Goal: Task Accomplishment & Management: Manage account settings

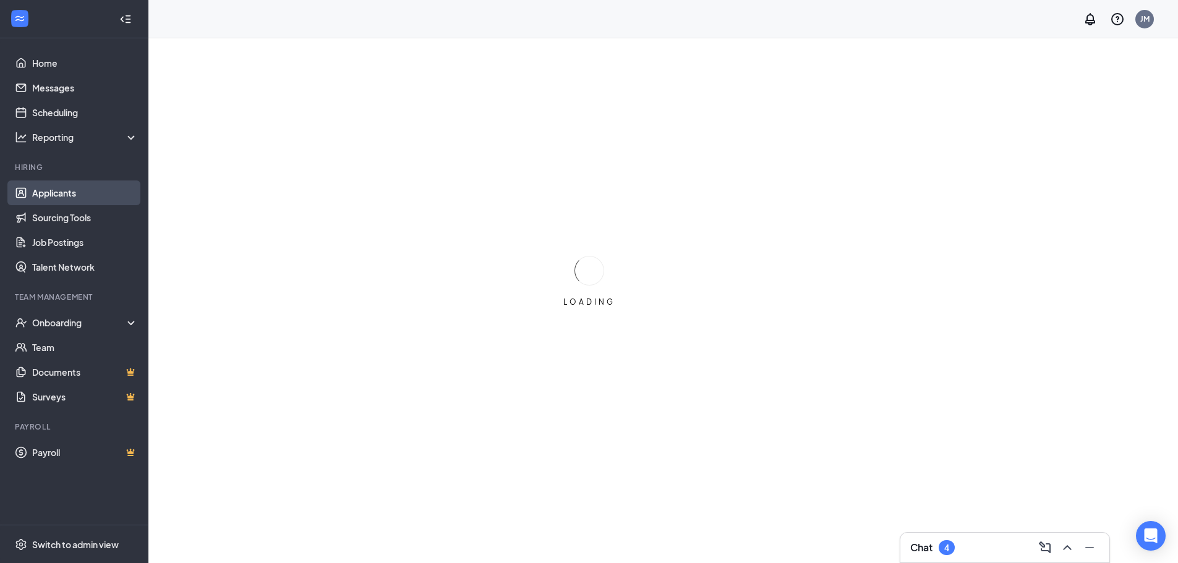
click at [87, 202] on link "Applicants" at bounding box center [85, 193] width 106 height 25
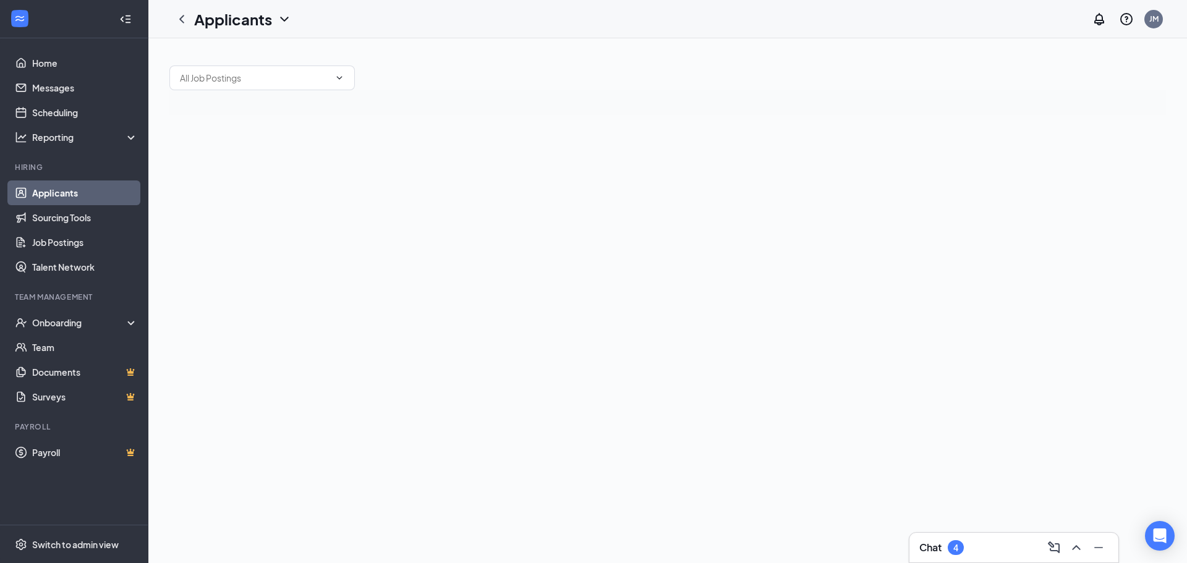
click at [957, 550] on div "4" at bounding box center [955, 548] width 5 height 11
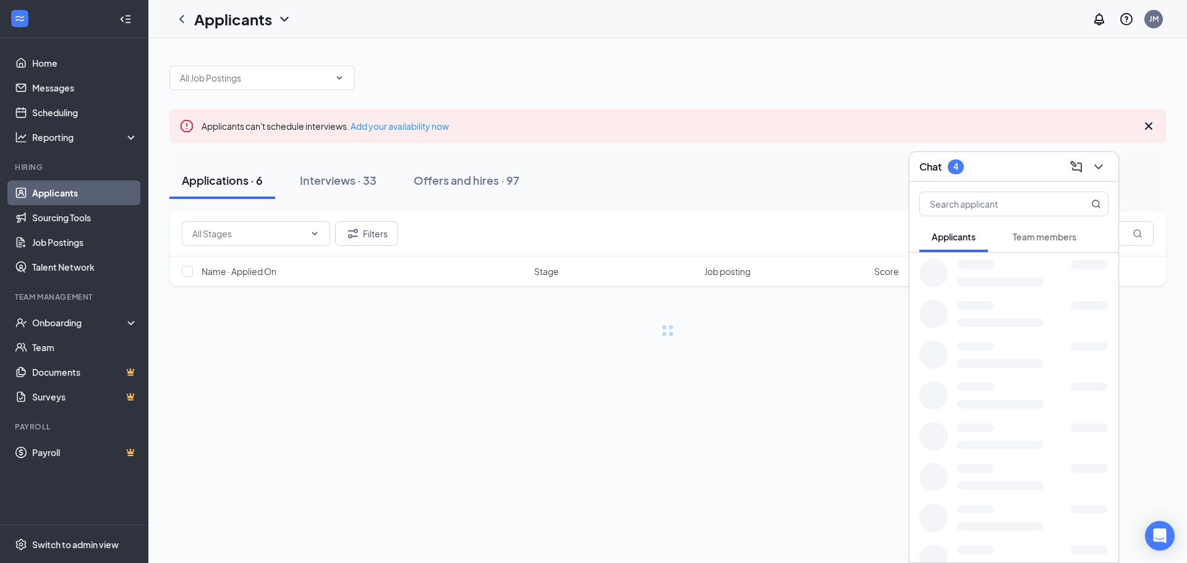
click at [1046, 237] on span "Team members" at bounding box center [1045, 236] width 64 height 11
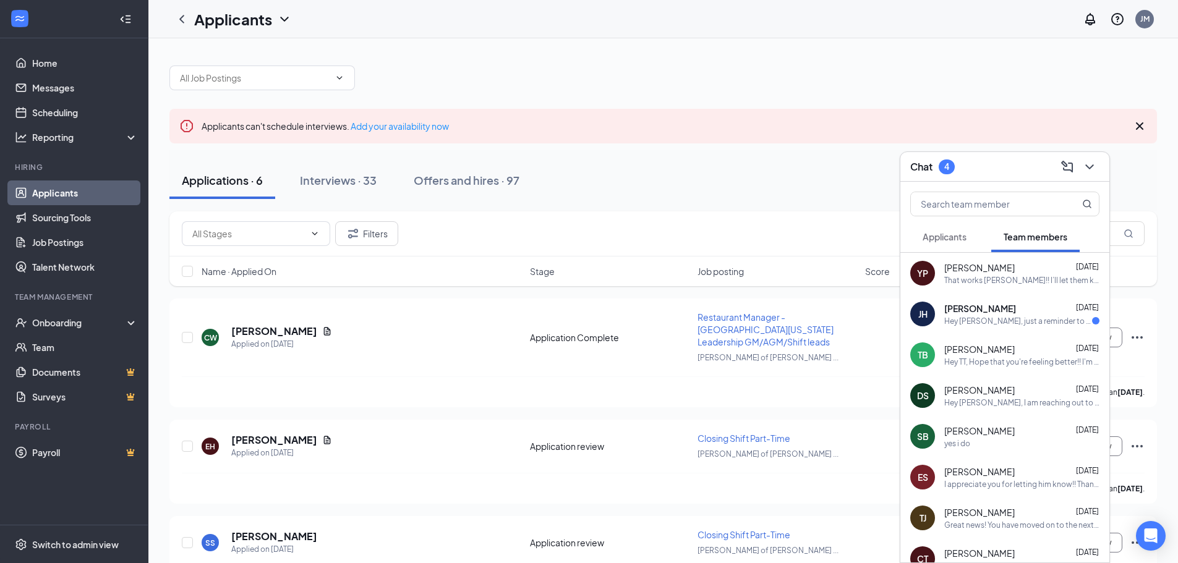
click at [960, 232] on span "Applicants" at bounding box center [944, 236] width 44 height 11
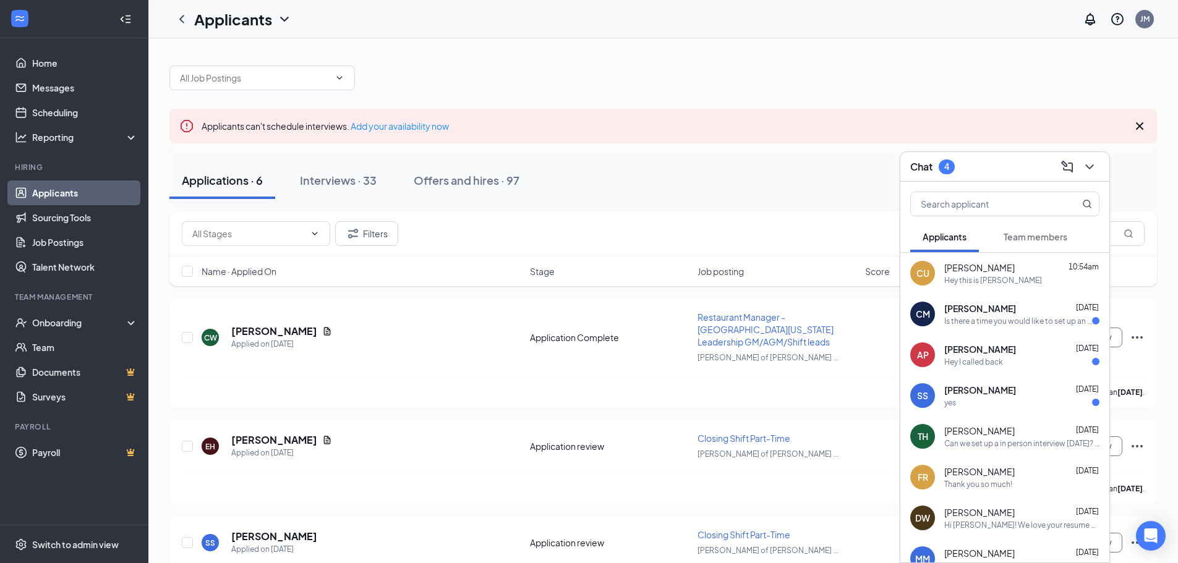
click at [990, 174] on div "Chat 4" at bounding box center [1004, 166] width 189 height 19
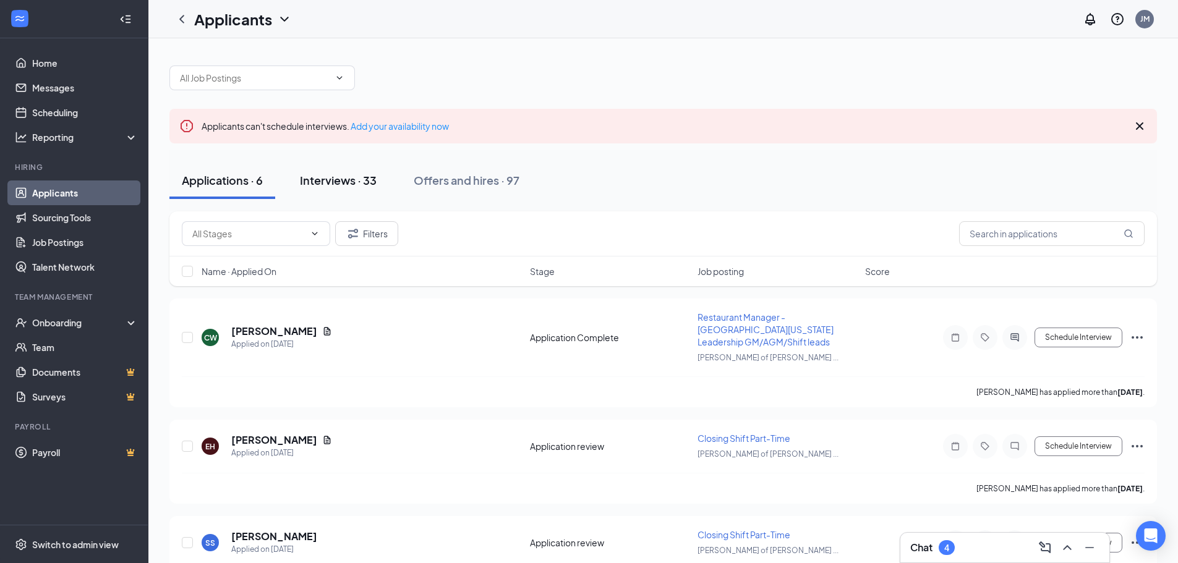
click at [328, 188] on button "Interviews · 33" at bounding box center [337, 180] width 101 height 37
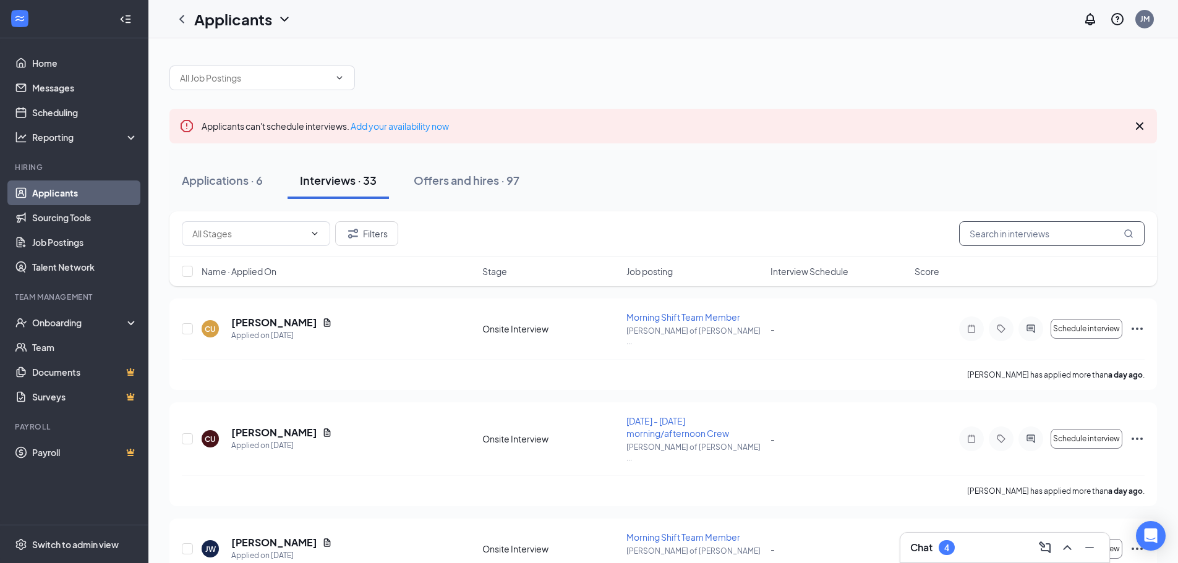
click at [1015, 221] on input "text" at bounding box center [1051, 233] width 185 height 25
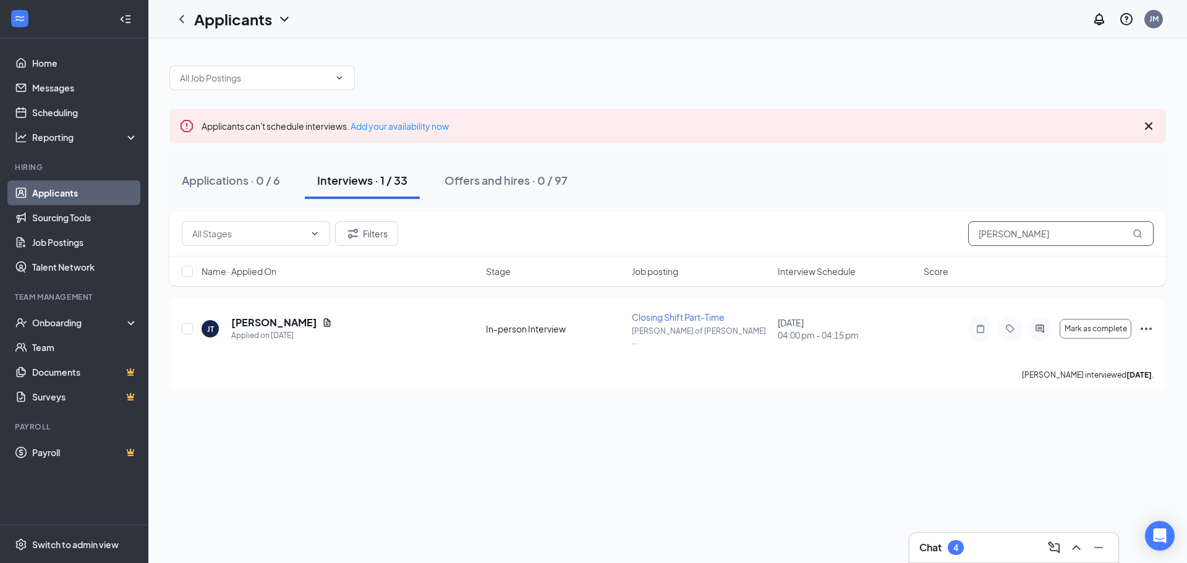
type input "[PERSON_NAME]"
click at [794, 408] on div "Applicants can't schedule interviews. Add your availability now Applications · …" at bounding box center [667, 300] width 1039 height 525
click at [322, 320] on icon "Document" at bounding box center [327, 323] width 10 height 10
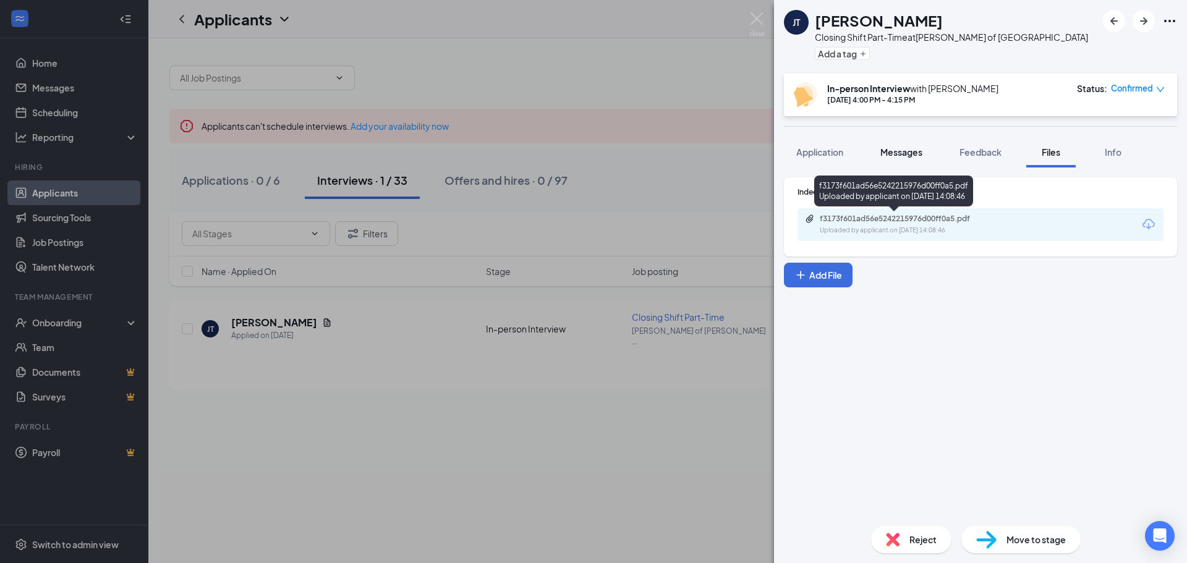
click at [896, 156] on span "Messages" at bounding box center [901, 152] width 42 height 11
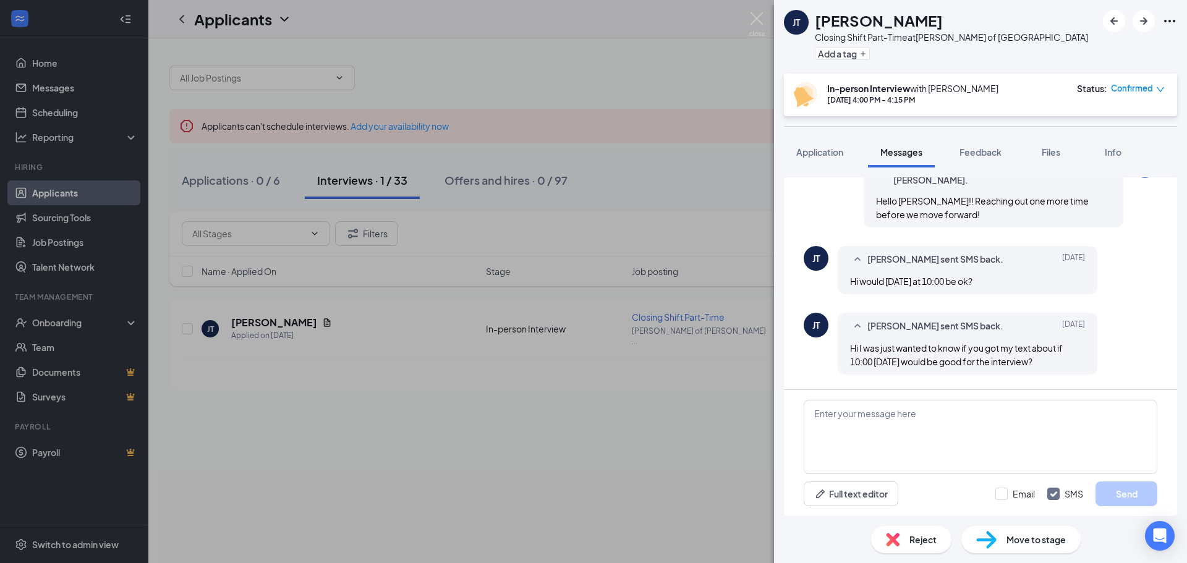
scroll to position [128, 0]
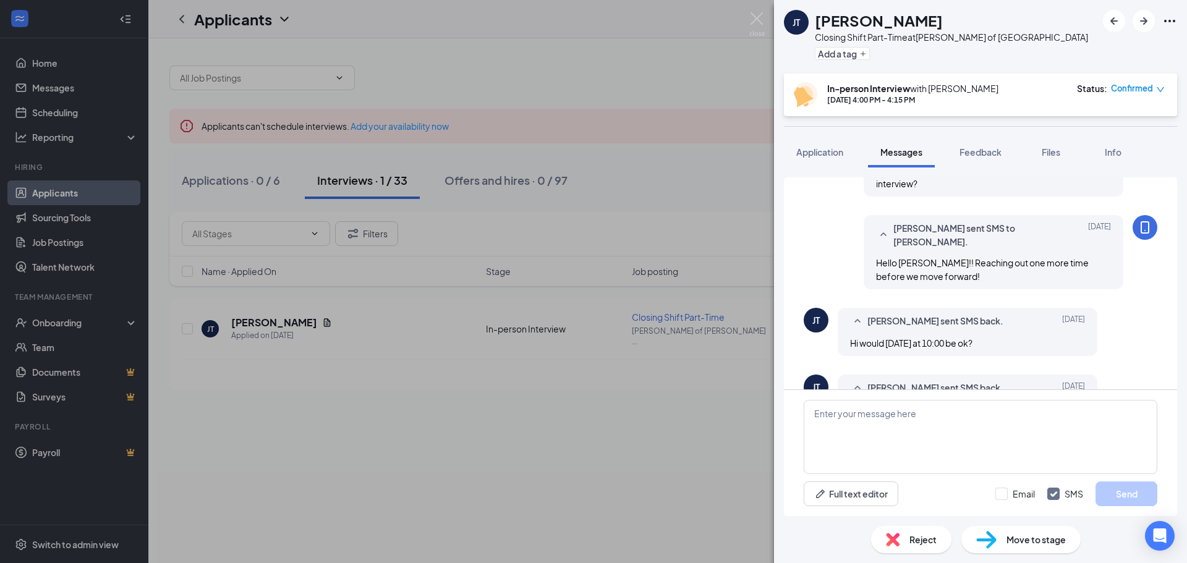
click at [700, 386] on div "[PERSON_NAME] Closing Shift Part-Time at [PERSON_NAME] of Macedonia Add a tag I…" at bounding box center [593, 281] width 1187 height 563
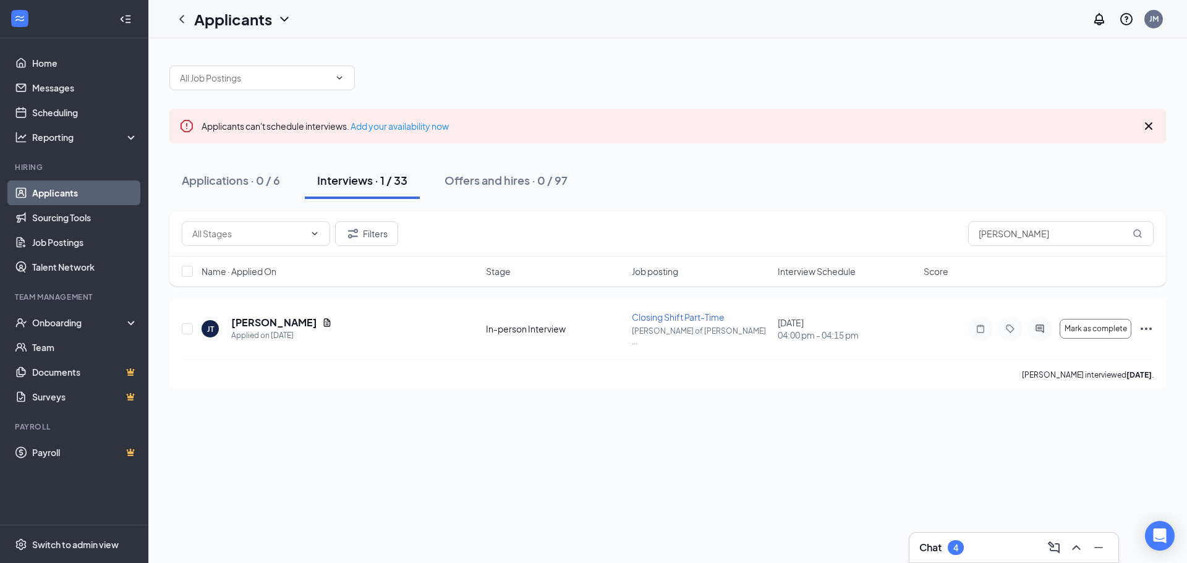
click at [1005, 544] on div "Chat 4" at bounding box center [1013, 548] width 189 height 20
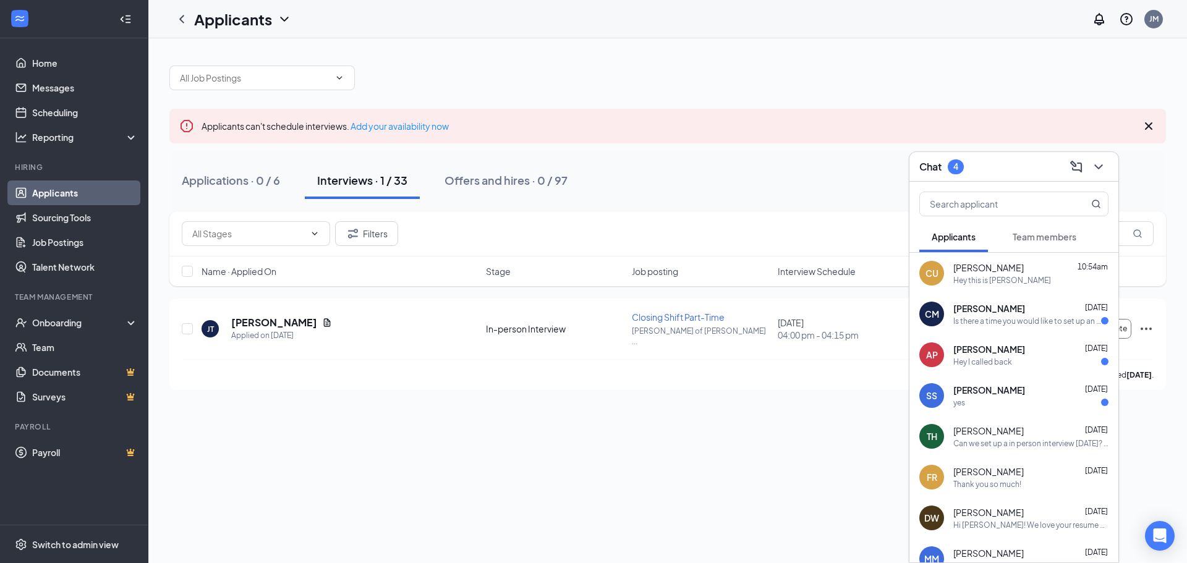
click at [1044, 233] on span "Team members" at bounding box center [1045, 236] width 64 height 11
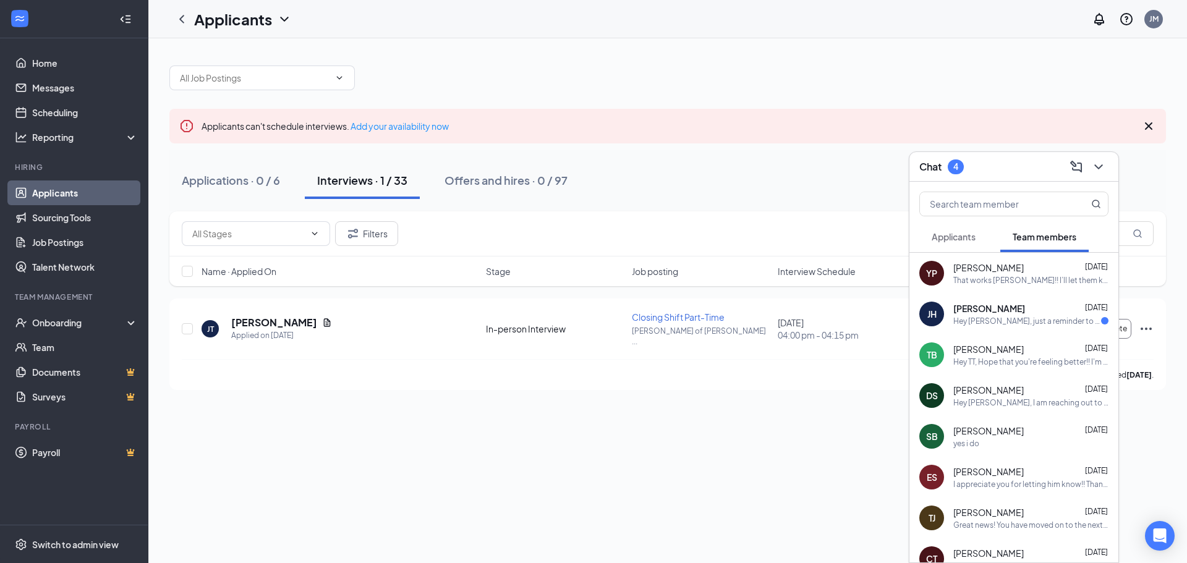
click at [990, 239] on div "Applicants Team members" at bounding box center [1013, 236] width 189 height 31
click at [987, 239] on button "Applicants" at bounding box center [953, 236] width 69 height 31
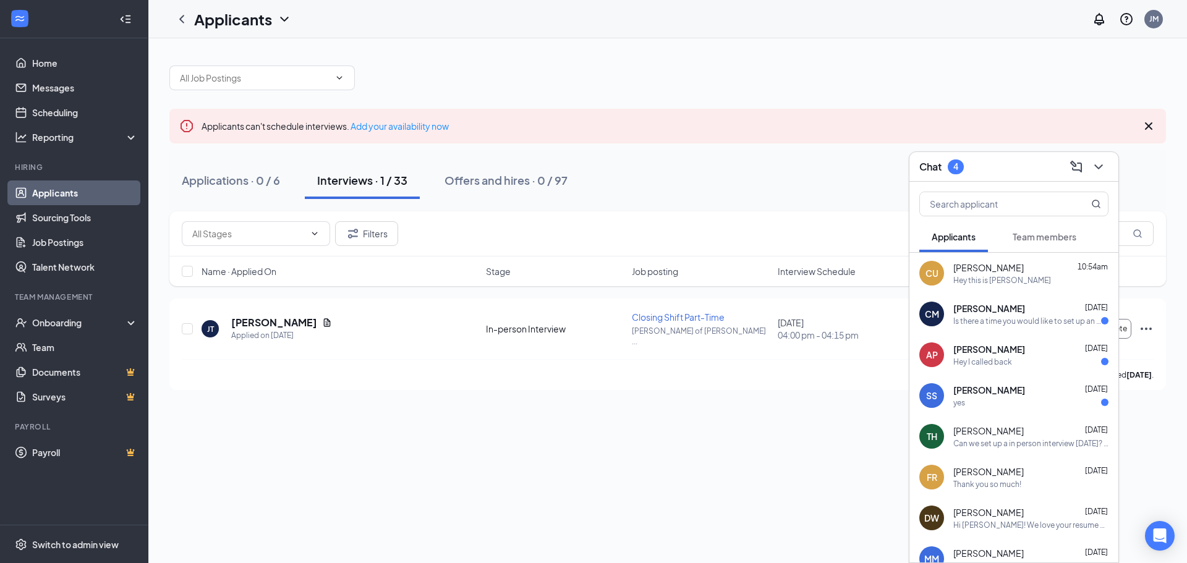
click at [1027, 237] on span "Team members" at bounding box center [1045, 236] width 64 height 11
